Goal: Task Accomplishment & Management: Use online tool/utility

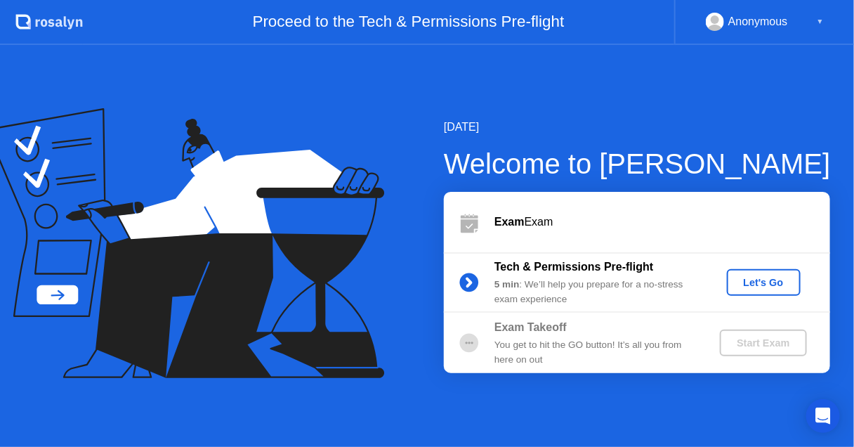
click at [612, 344] on div "You get to hit the GO button! It’s all you from here on out" at bounding box center [595, 352] width 202 height 29
click at [622, 296] on div "5 min : We’ll help you prepare for a no-stress exam experience" at bounding box center [595, 291] width 202 height 29
click at [759, 277] on div "Let's Go" at bounding box center [763, 282] width 62 height 11
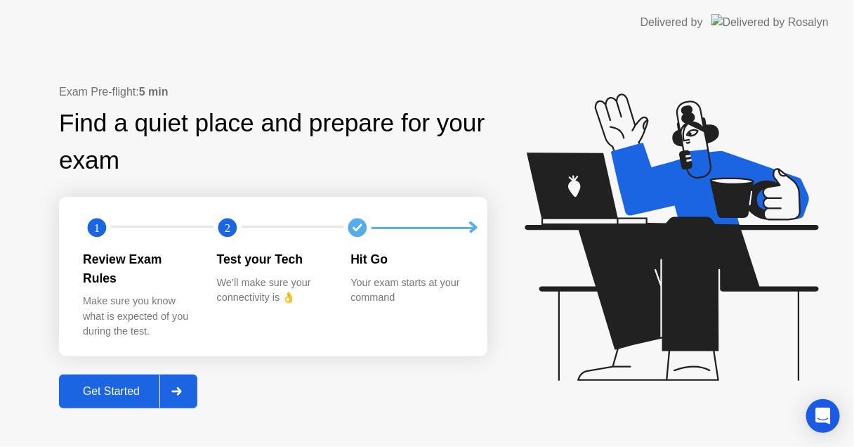
click at [110, 385] on div "Get Started" at bounding box center [111, 391] width 96 height 13
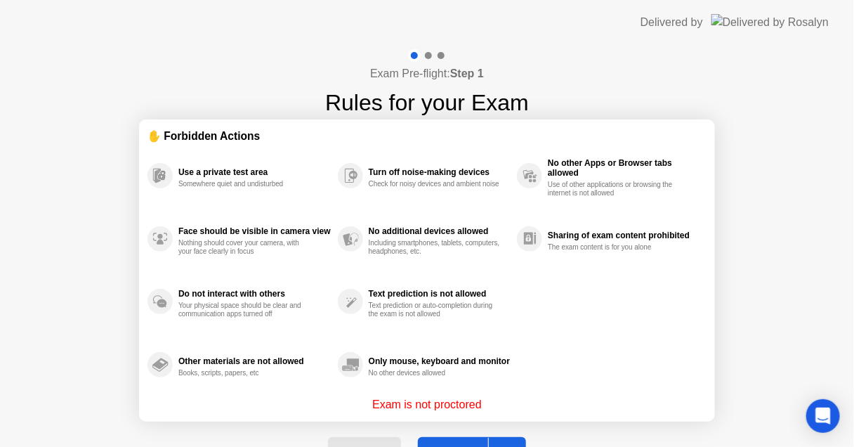
click at [448, 442] on button "Got it" at bounding box center [472, 454] width 108 height 34
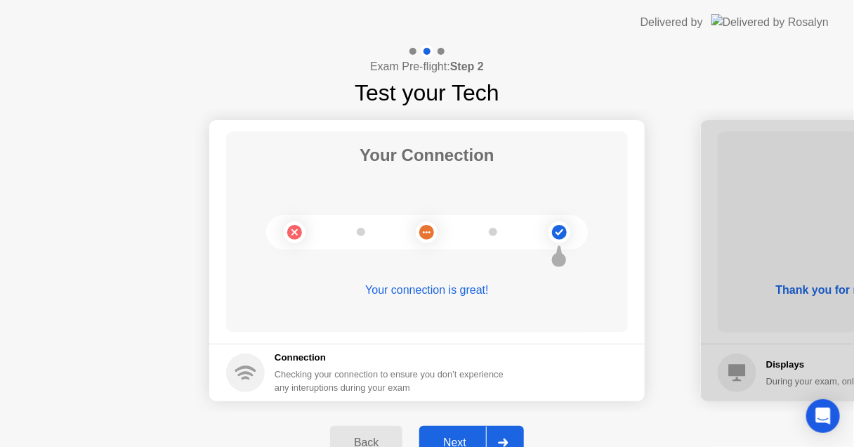
click at [452, 436] on div "Next" at bounding box center [454, 442] width 62 height 13
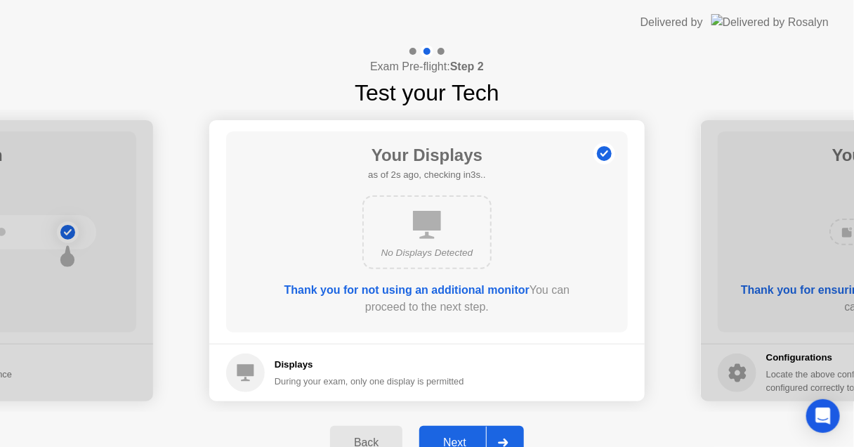
click at [452, 436] on div "Next" at bounding box center [454, 442] width 62 height 13
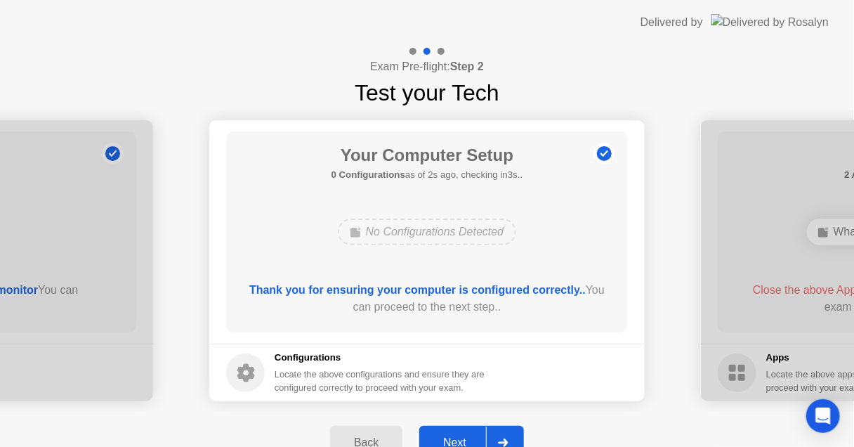
click at [452, 436] on div "Next" at bounding box center [454, 442] width 62 height 13
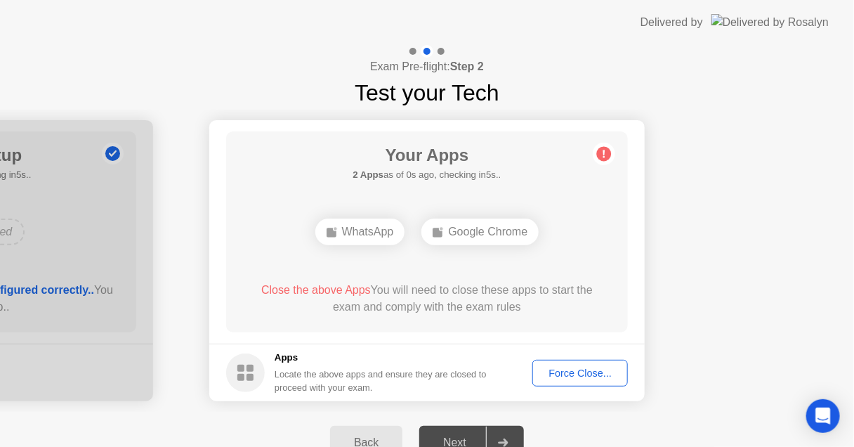
click at [550, 374] on div "Force Close..." at bounding box center [580, 372] width 86 height 11
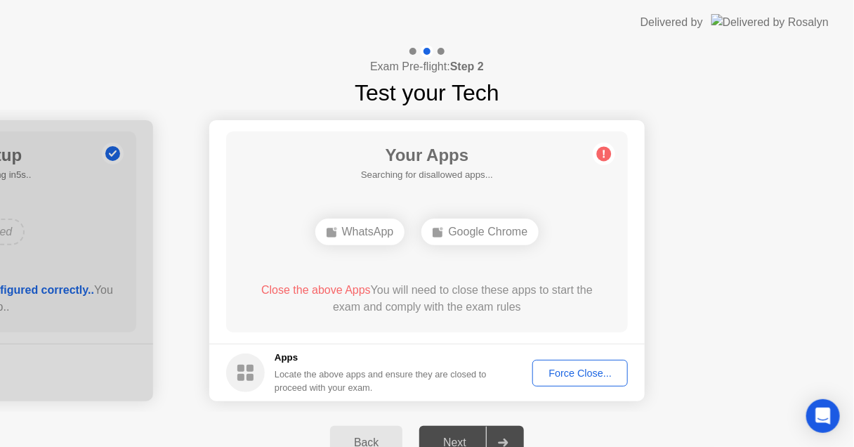
click at [576, 369] on div "Force Close..." at bounding box center [580, 372] width 86 height 11
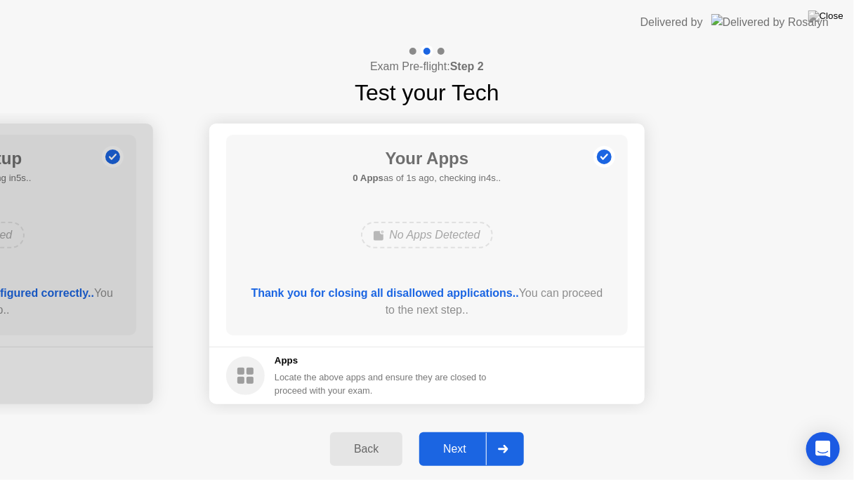
click at [579, 376] on footer "Apps Locate the above apps and ensure they are closed to proceed with your exam." at bounding box center [426, 376] width 435 height 58
click at [457, 446] on button "Next" at bounding box center [471, 450] width 105 height 34
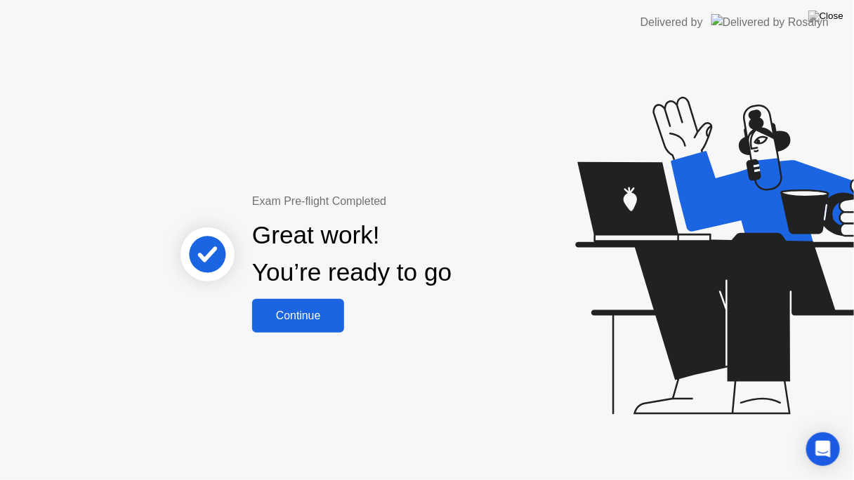
click at [311, 324] on button "Continue" at bounding box center [298, 316] width 92 height 34
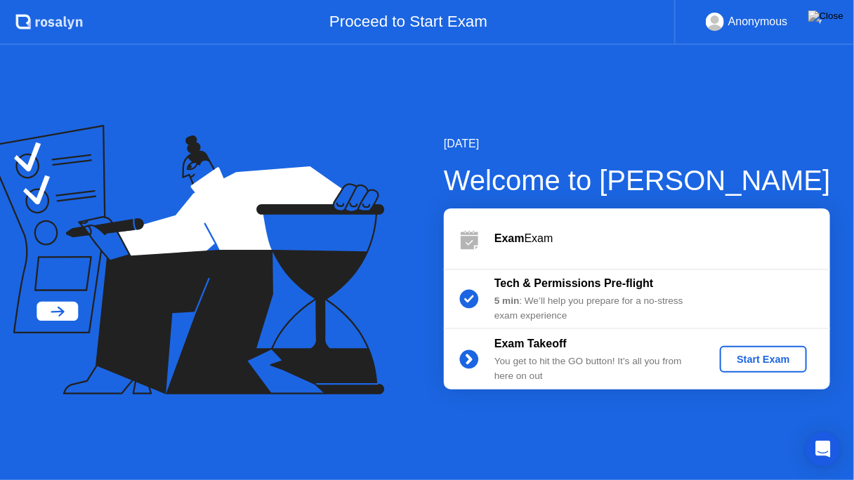
click at [761, 362] on div "Start Exam" at bounding box center [762, 359] width 75 height 11
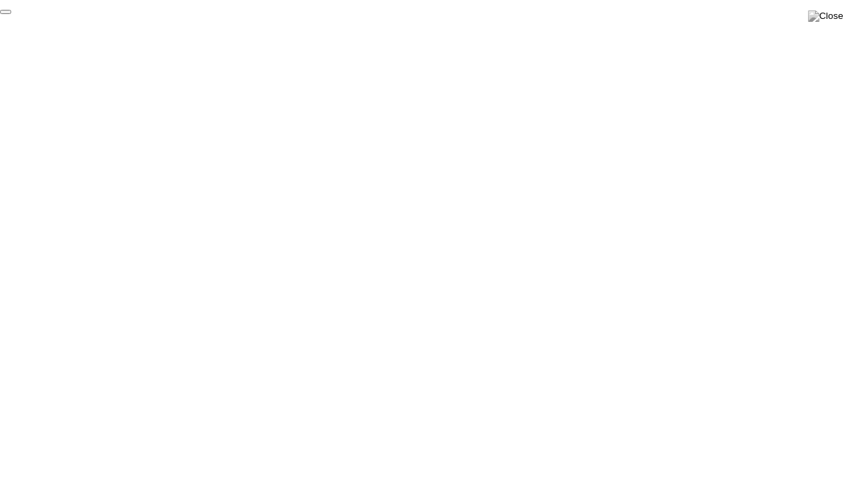
click at [11, 14] on button "End Proctoring Session" at bounding box center [5, 12] width 11 height 4
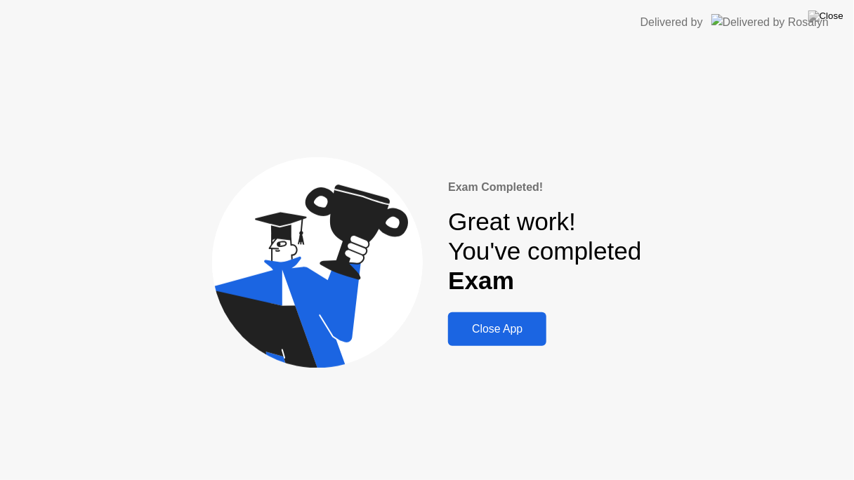
click at [512, 338] on button "Close App" at bounding box center [497, 329] width 98 height 34
